Goal: Task Accomplishment & Management: Complete application form

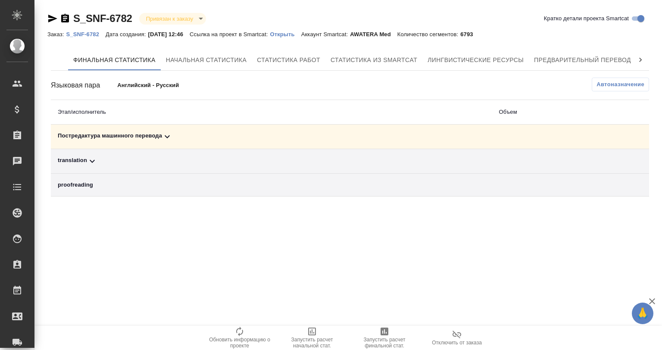
click at [195, 243] on div ".cls-1 fill:#fff; AWATERA Gvozdikov Andrey Клиенты Спецификации Заказы 0 Чаты T…" at bounding box center [331, 175] width 662 height 350
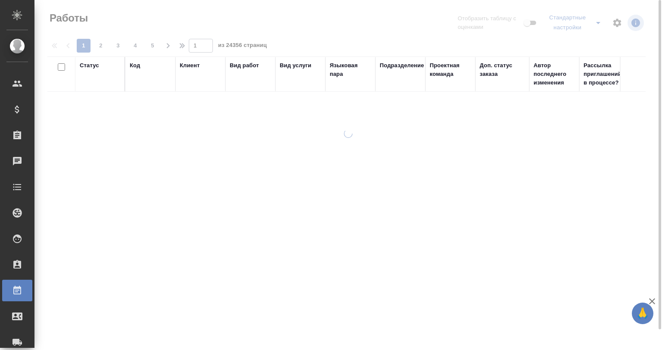
click at [85, 61] on div "Статус" at bounding box center [89, 65] width 19 height 9
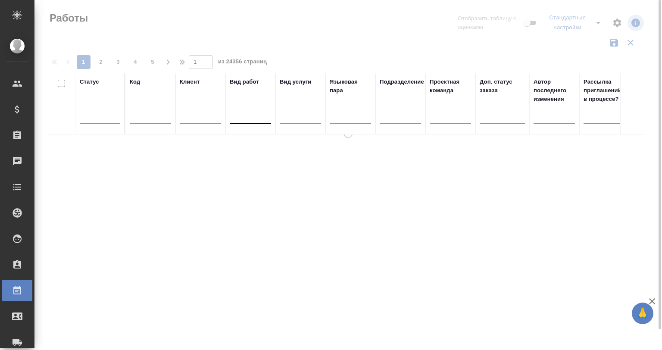
click at [247, 117] on div at bounding box center [250, 115] width 41 height 12
click at [247, 112] on div at bounding box center [250, 115] width 41 height 12
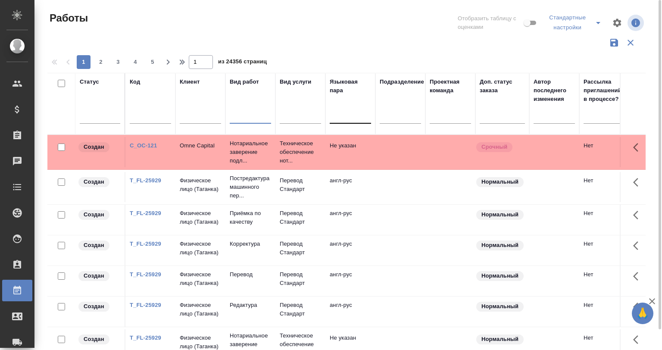
click at [349, 119] on div at bounding box center [350, 115] width 41 height 12
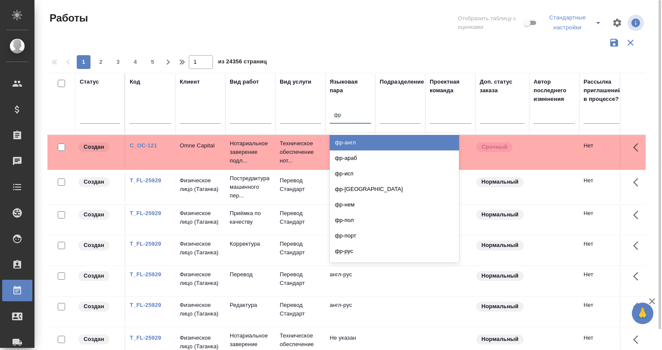
type input "ф"
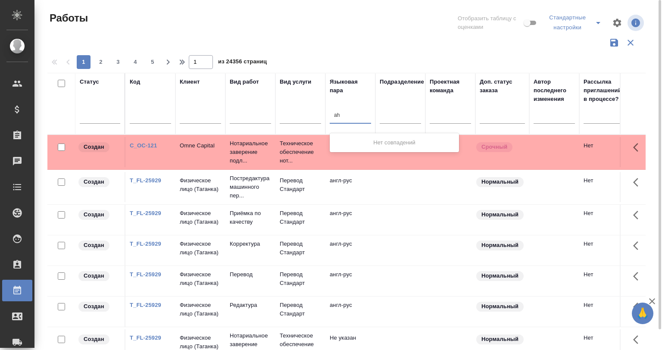
type input "a"
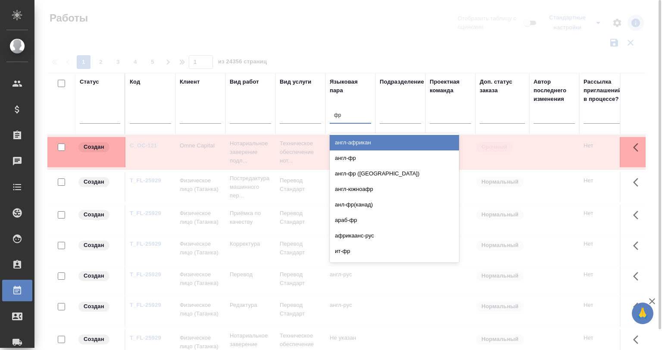
type input "ф"
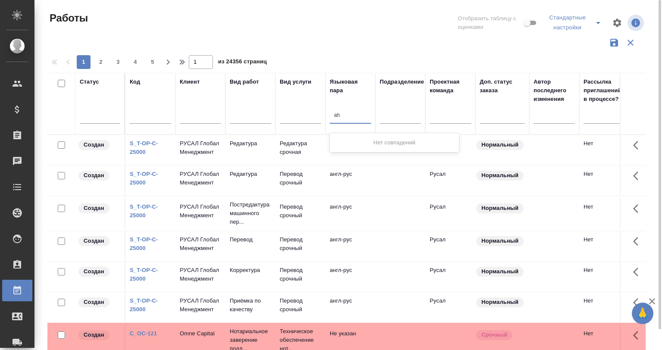
type input "a"
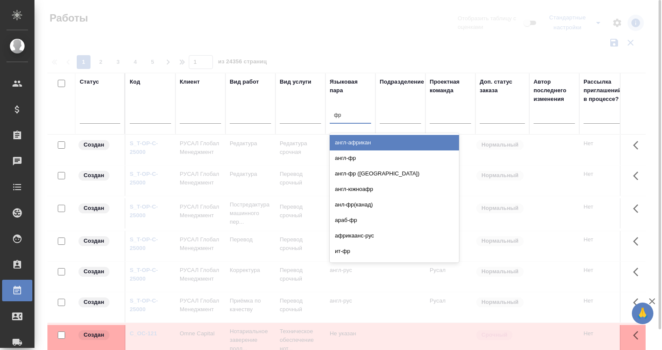
type input "ф"
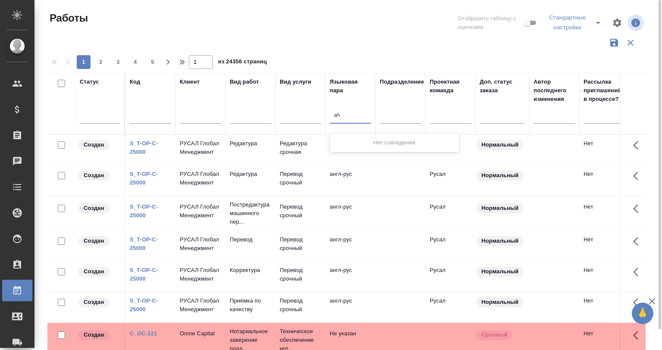
type input "a"
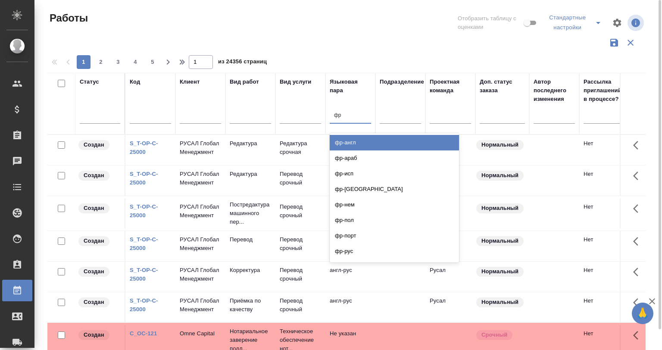
type input "ф"
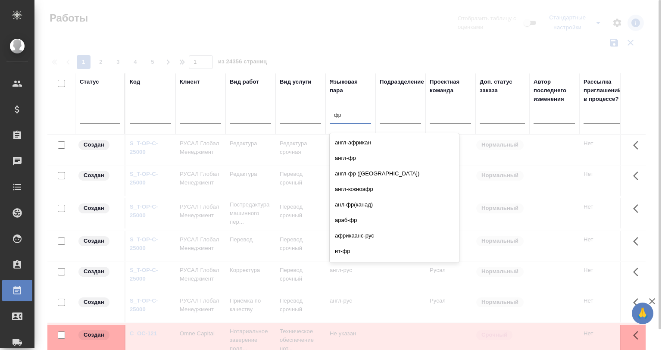
type input "ф"
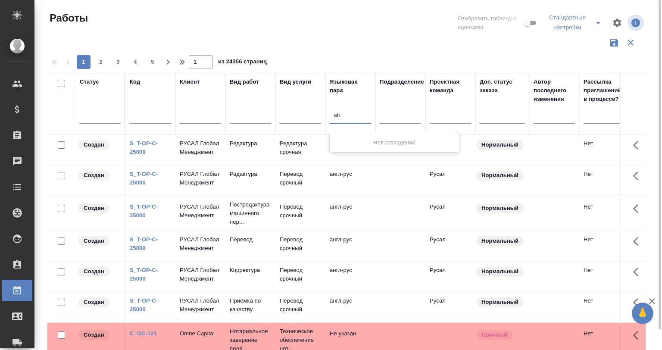
type input "a"
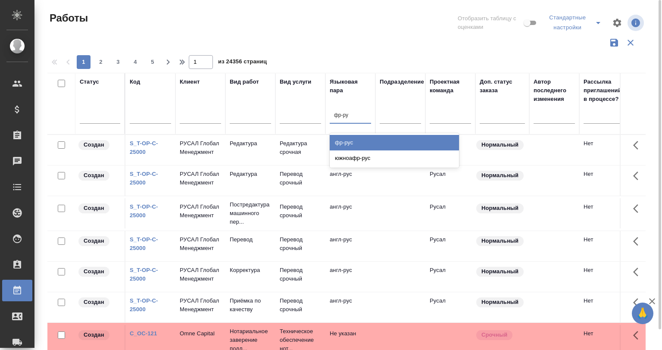
type input "фр-рус"
click at [355, 138] on div "фр-рус" at bounding box center [394, 143] width 129 height 16
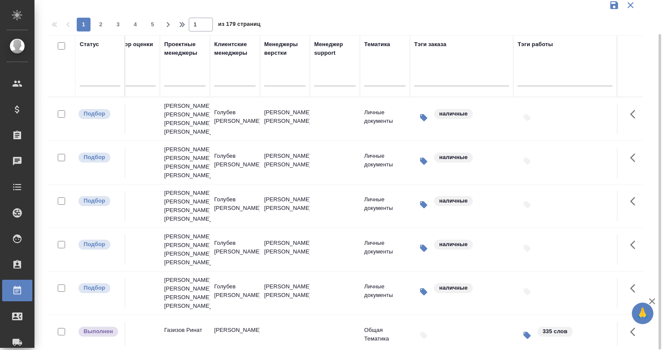
scroll to position [0, 1127]
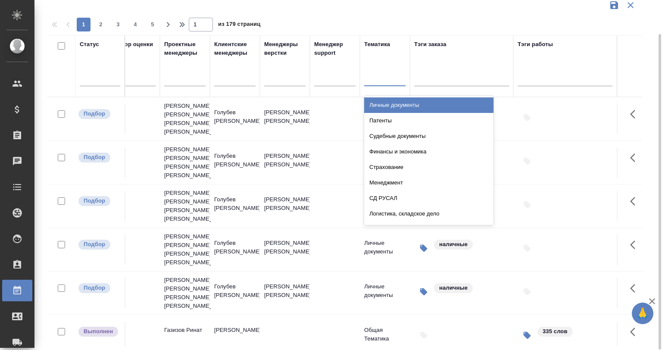
click at [373, 80] on div at bounding box center [384, 78] width 41 height 12
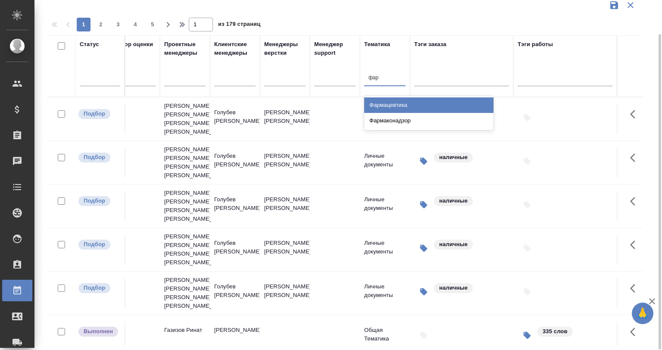
type input "фарм"
click at [393, 104] on div "Фармацевтика" at bounding box center [428, 105] width 129 height 16
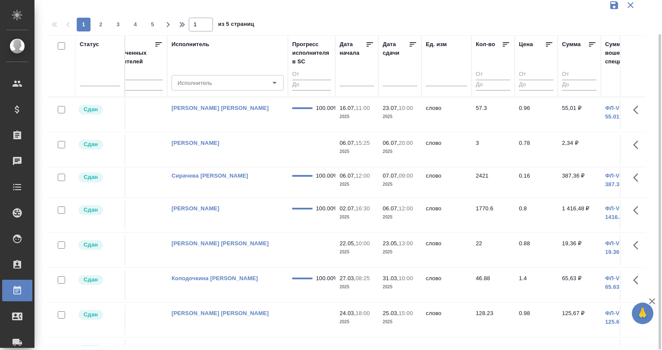
scroll to position [0, 0]
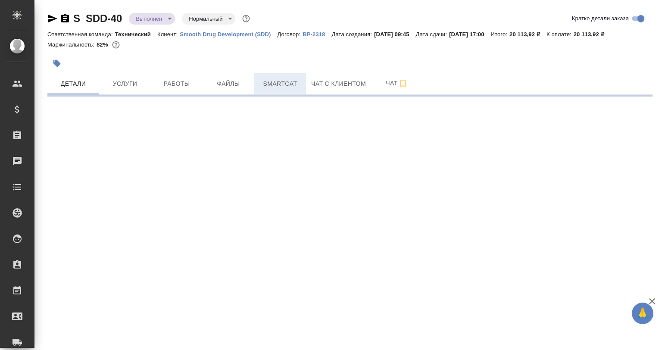
select select "RU"
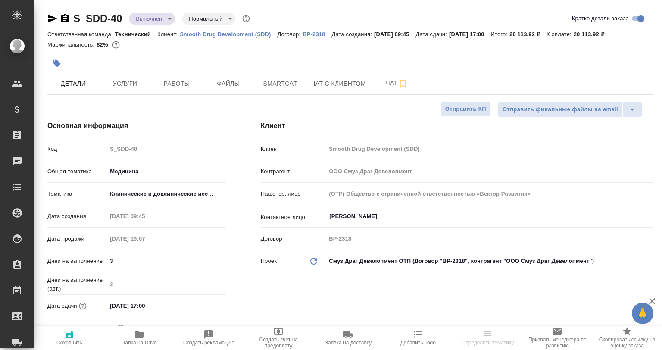
type textarea "x"
click at [173, 54] on div at bounding box center [248, 63] width 403 height 19
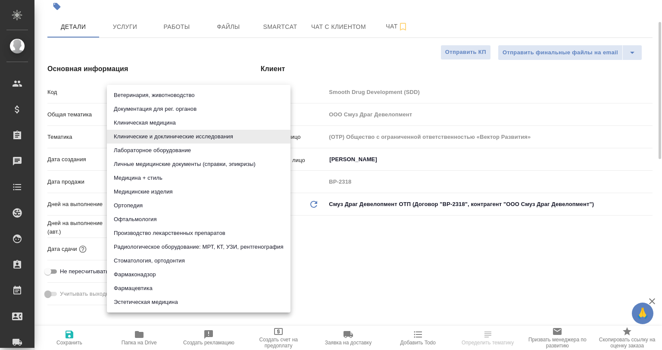
click at [142, 138] on body "🙏 .cls-1 fill:#fff; AWATERA Gvozdikov Andrey Клиенты Спецификации Заказы Чаты T…" at bounding box center [331, 209] width 662 height 419
click at [364, 262] on div at bounding box center [331, 175] width 662 height 350
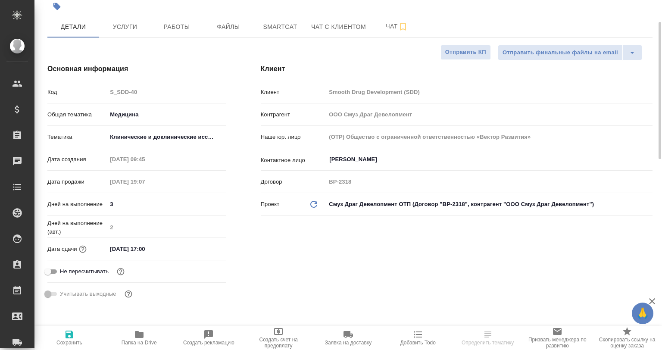
click at [159, 134] on body "🙏 .cls-1 fill:#fff; AWATERA Gvozdikov Andrey Клиенты Спецификации Заказы 0 Чаты…" at bounding box center [331, 209] width 662 height 419
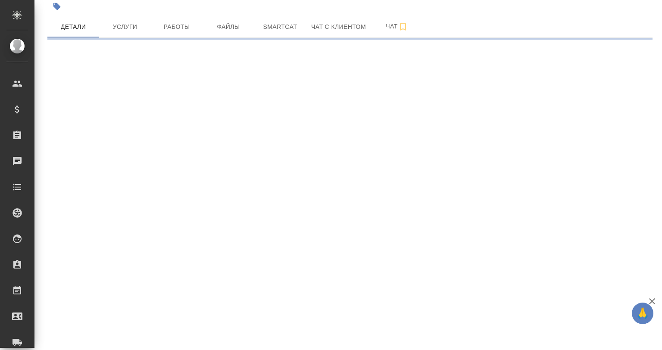
select select "RU"
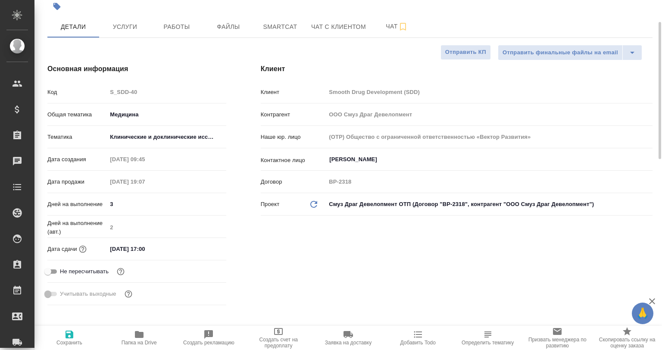
type textarea "x"
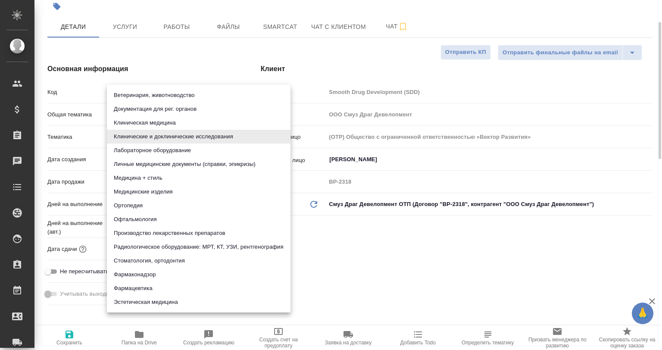
click at [144, 136] on body "🙏 .cls-1 fill:#fff; AWATERA Gvozdikov Andrey Клиенты Спецификации Заказы 0 Чаты…" at bounding box center [331, 209] width 662 height 419
click at [368, 249] on div at bounding box center [331, 175] width 662 height 350
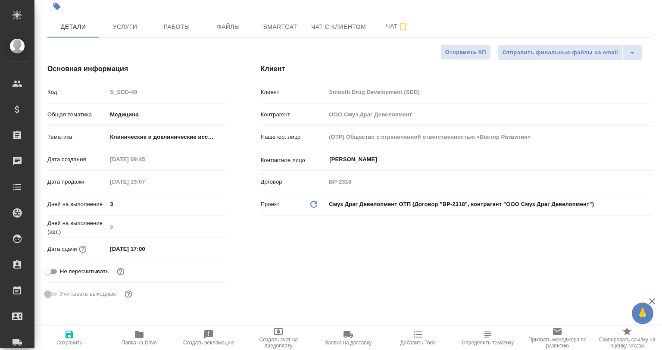
type textarea "x"
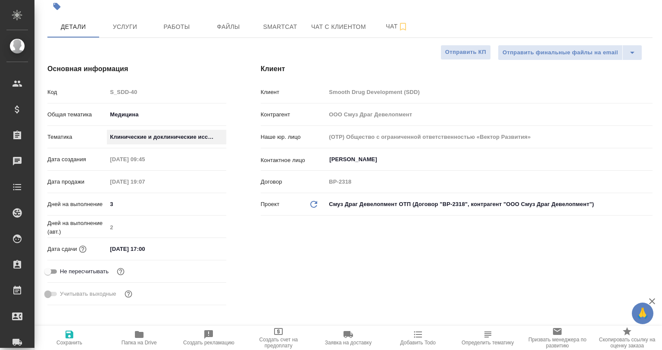
type textarea "x"
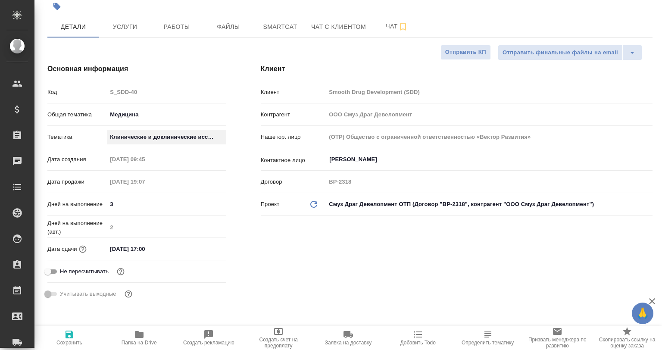
type textarea "x"
click at [186, 136] on body "🙏 .cls-1 fill:#fff; AWATERA Gvozdikov Andrey Клиенты Спецификации Заказы 0 Чаты…" at bounding box center [331, 209] width 662 height 419
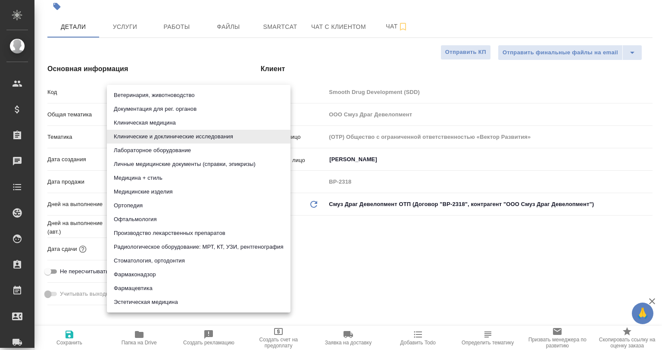
drag, startPoint x: 388, startPoint y: 257, endPoint x: 398, endPoint y: 249, distance: 13.2
click at [388, 258] on div at bounding box center [331, 175] width 662 height 350
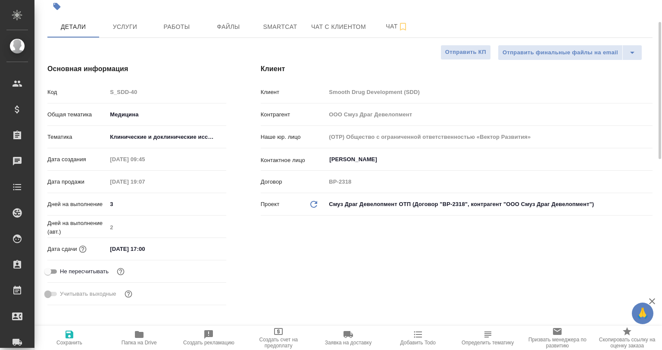
type textarea "x"
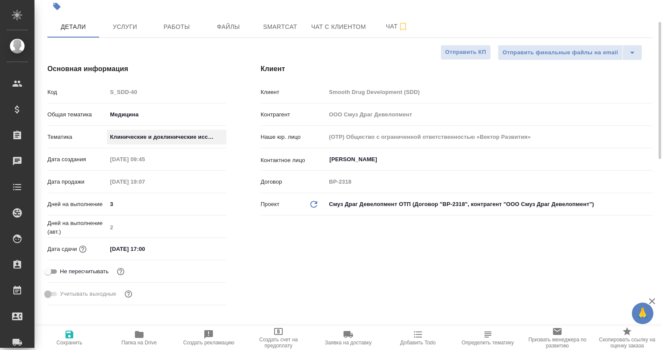
type textarea "x"
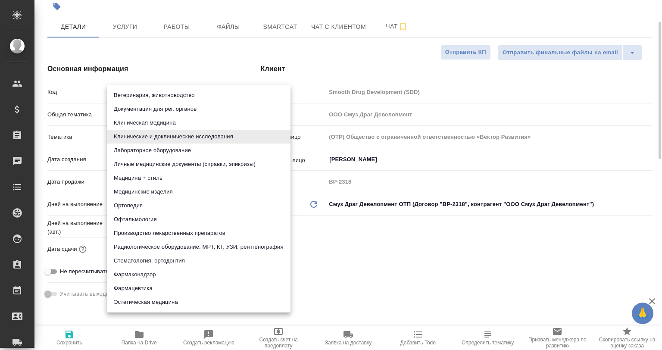
click at [157, 134] on body "🙏 .cls-1 fill:#fff; AWATERA Gvozdikov Andrey Клиенты Спецификации Заказы 0 Чаты…" at bounding box center [331, 209] width 662 height 419
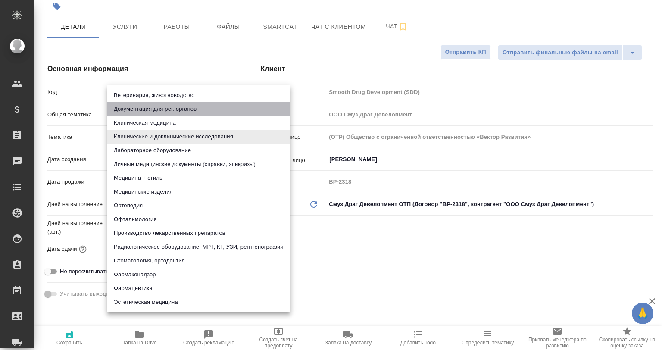
click at [187, 107] on li "Документация для рег. органов" at bounding box center [199, 109] width 184 height 14
type input "5f647205b73bc97568ca66c6"
type textarea "x"
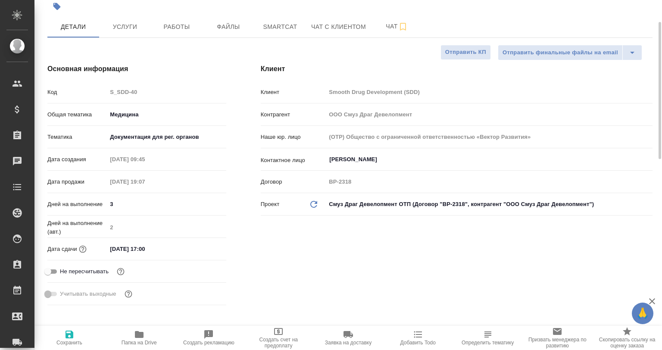
drag, startPoint x: 103, startPoint y: 137, endPoint x: 187, endPoint y: 138, distance: 84.4
click at [185, 138] on div "Тематика Документация для рег. органов 5f647205b73bc97568ca66c6" at bounding box center [136, 136] width 179 height 15
click at [191, 136] on body "🙏 .cls-1 fill:#fff; AWATERA Gvozdikov Andrey Клиенты Спецификации Заказы 0 Чаты…" at bounding box center [331, 209] width 662 height 419
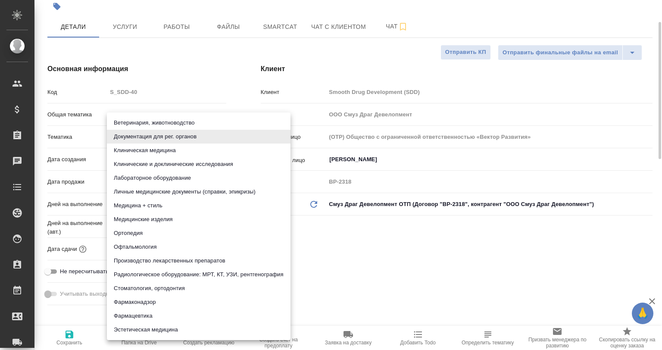
click at [191, 136] on li "Документация для рег. органов" at bounding box center [199, 137] width 184 height 14
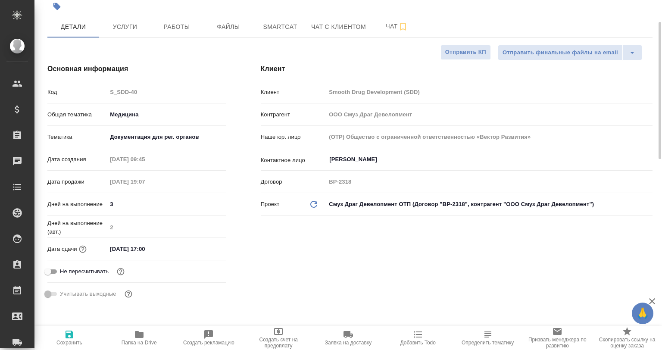
click at [191, 136] on body "🙏 .cls-1 fill:#fff; AWATERA Gvozdikov Andrey Клиенты Спецификации Заказы 0 Чаты…" at bounding box center [331, 209] width 662 height 419
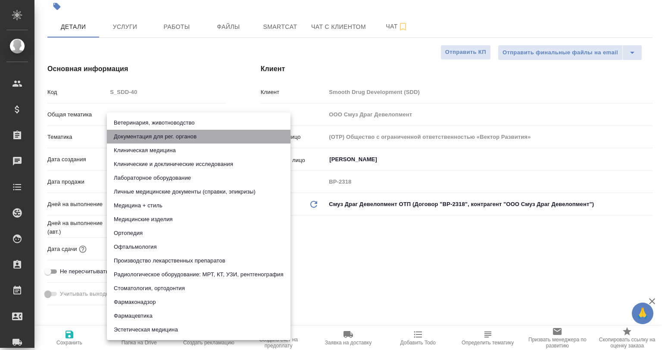
drag, startPoint x: 176, startPoint y: 135, endPoint x: 119, endPoint y: 135, distance: 57.3
click at [122, 136] on li "Документация для рег. органов" at bounding box center [199, 137] width 184 height 14
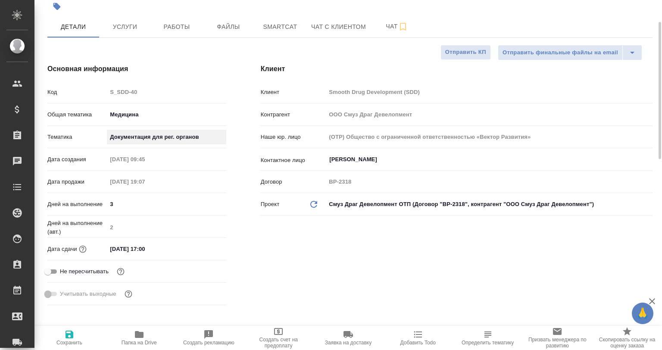
scroll to position [0, 0]
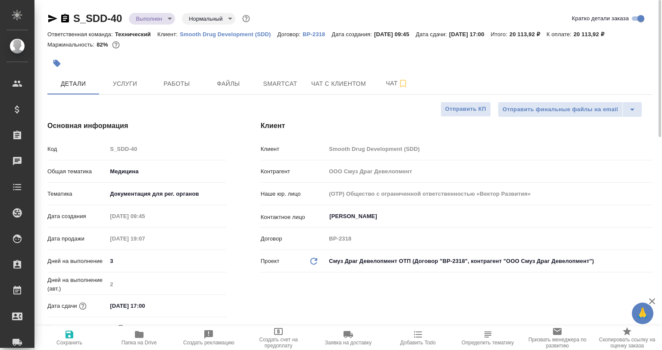
type textarea "x"
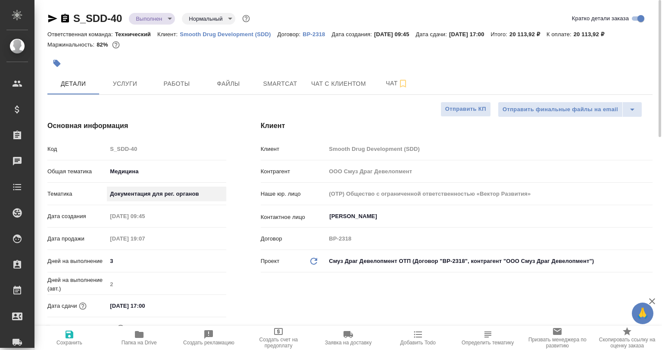
type textarea "x"
click at [274, 80] on span "Smartcat" at bounding box center [279, 83] width 41 height 11
